Goal: Task Accomplishment & Management: Manage account settings

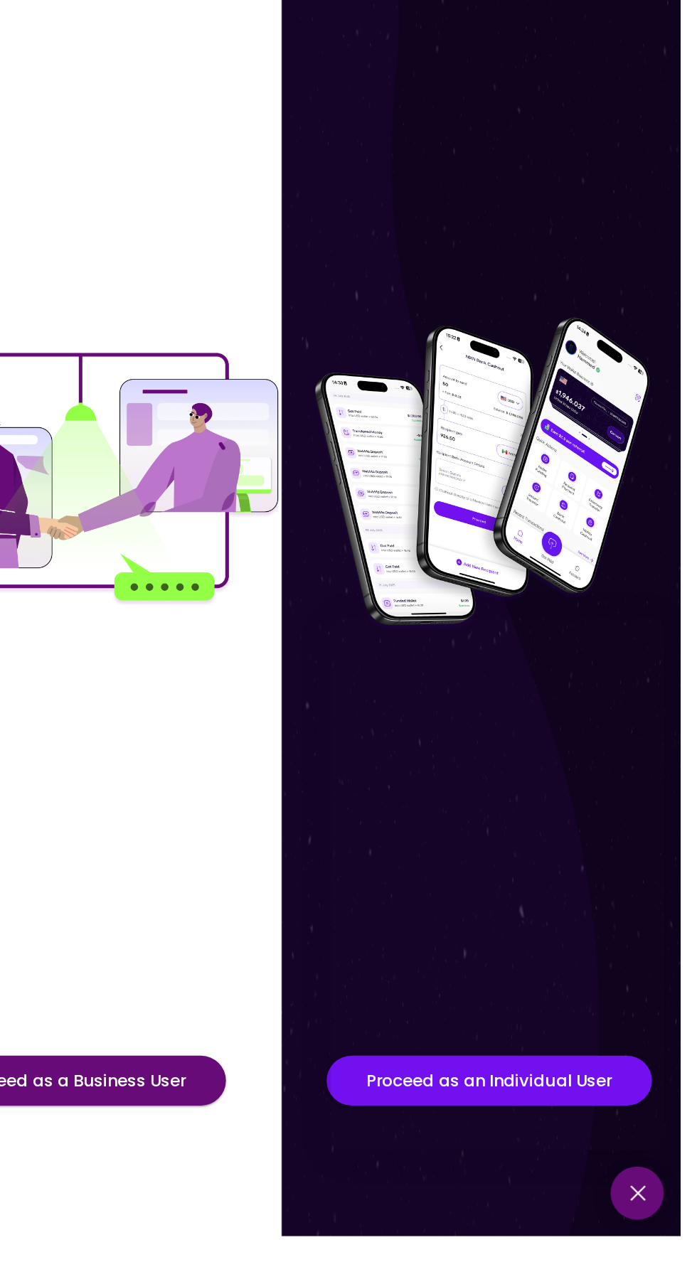
scroll to position [24, 0]
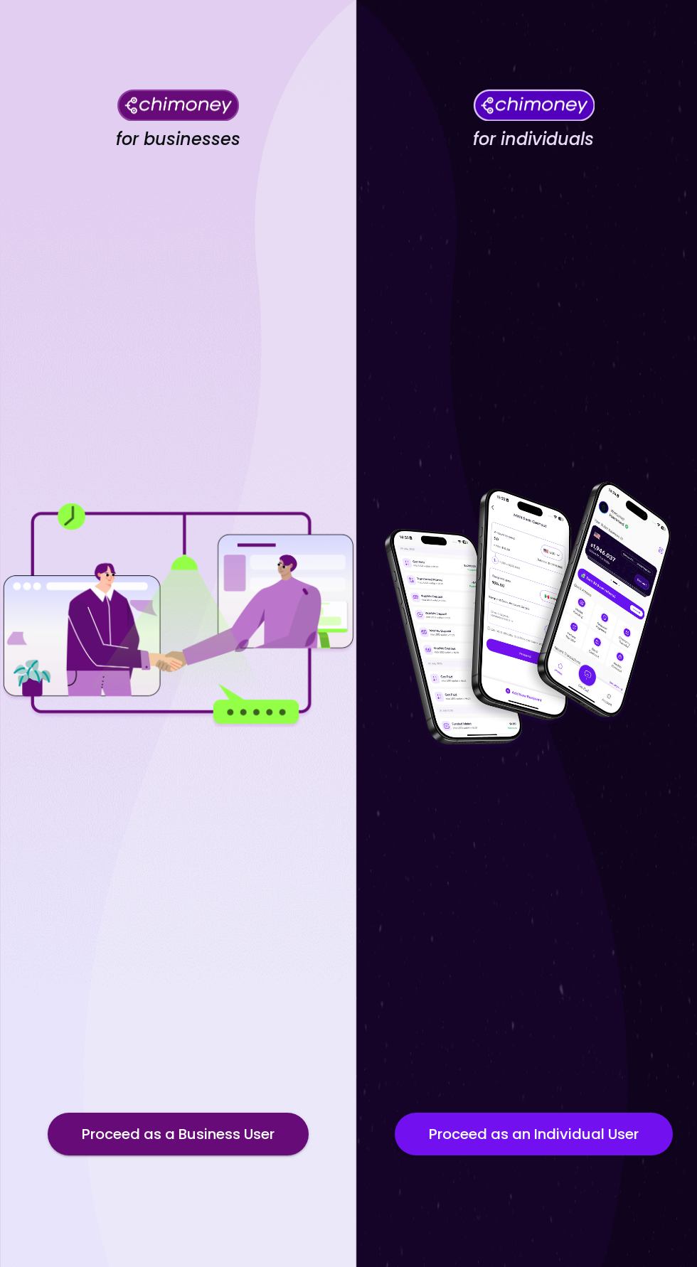
scroll to position [24, 0]
